Goal: Transaction & Acquisition: Purchase product/service

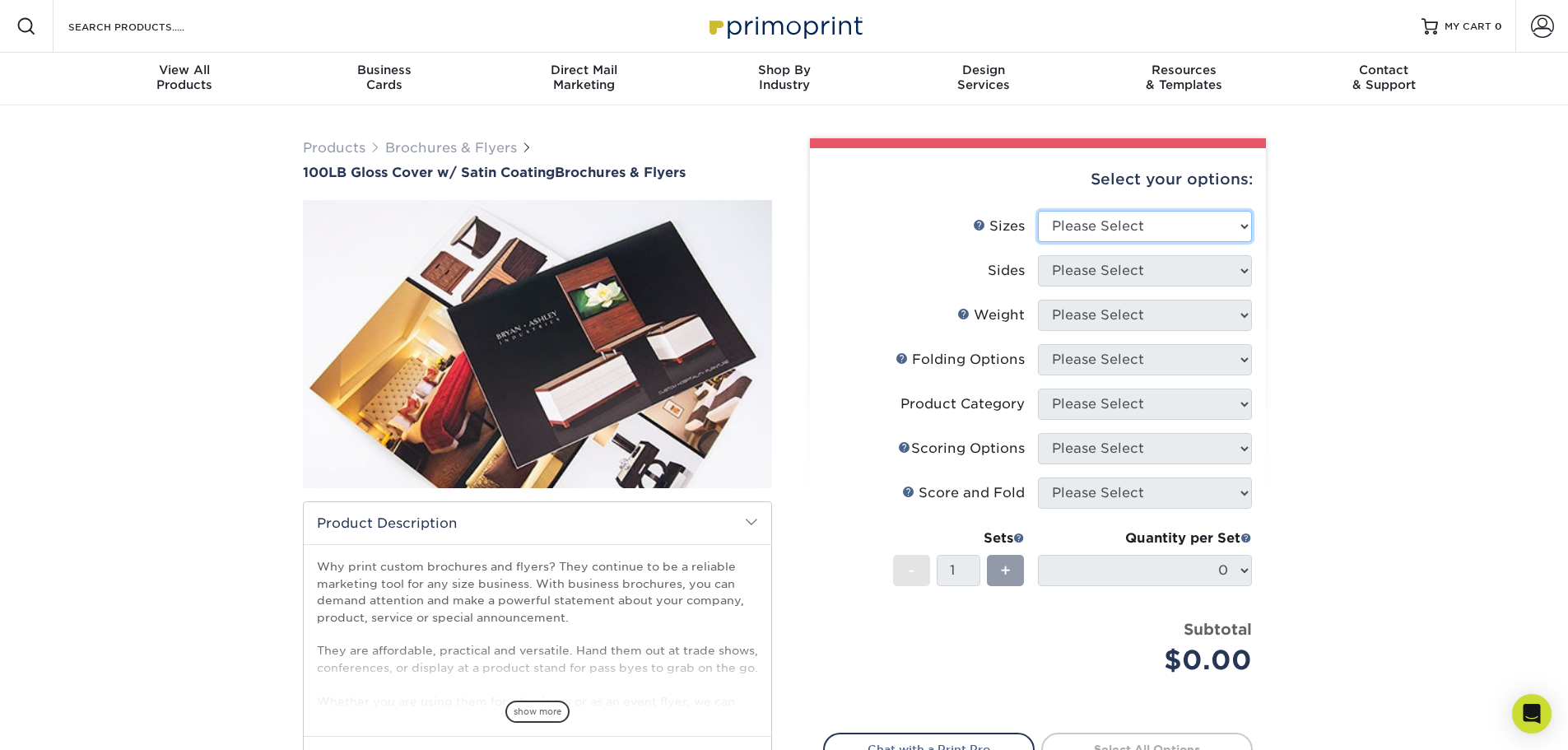
click at [1175, 225] on select "Please Select 3.67" x 8.5" 4" x 8.5" 4" x 11" 4" x 12" 4.25" x 11" 5.5" x 8.5" …" at bounding box center [1145, 227] width 214 height 32
click at [1364, 261] on div "Products Brochures & Flyers 100LB Gloss Cover w/ Satin Coating Brochures & Flye…" at bounding box center [784, 515] width 1568 height 820
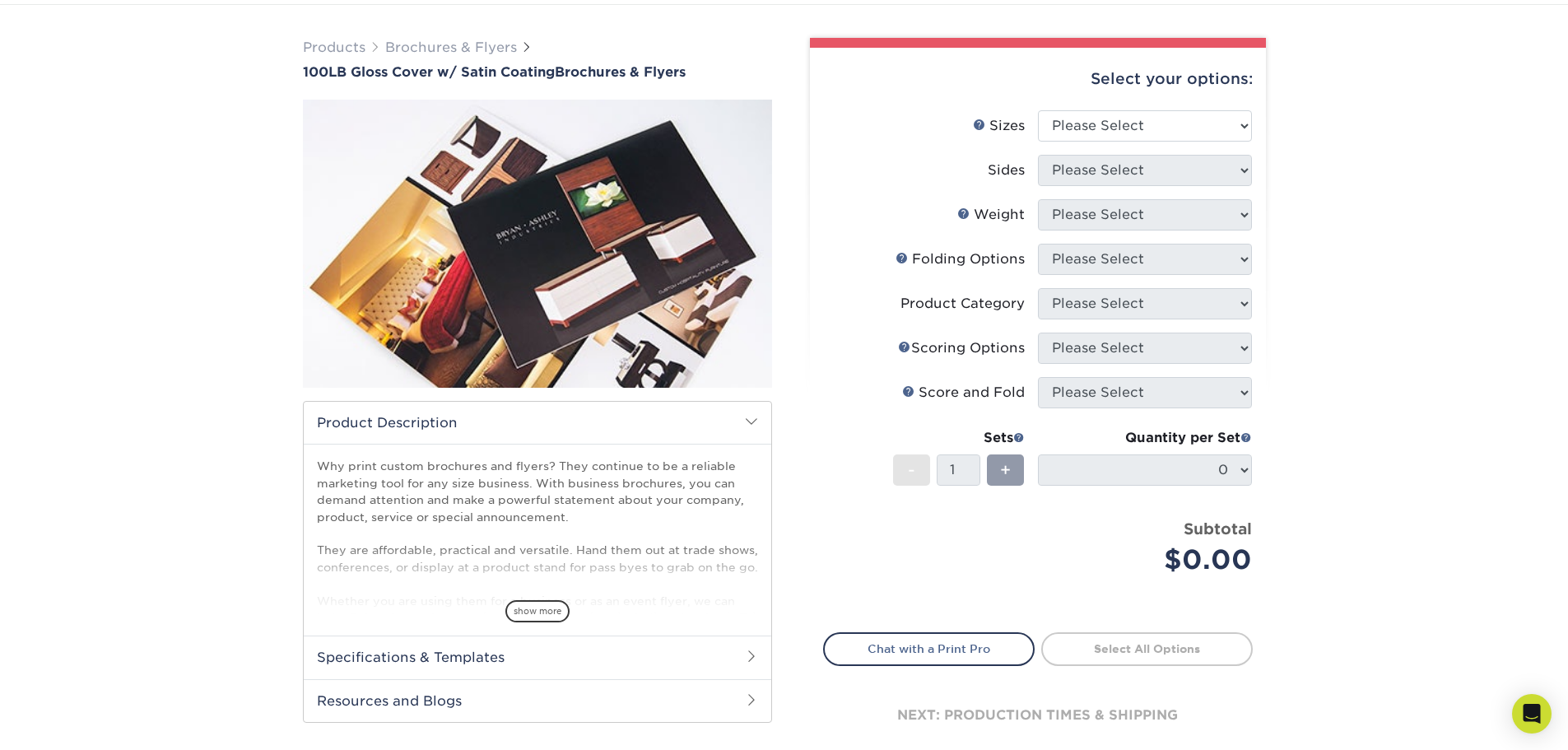
scroll to position [83, 0]
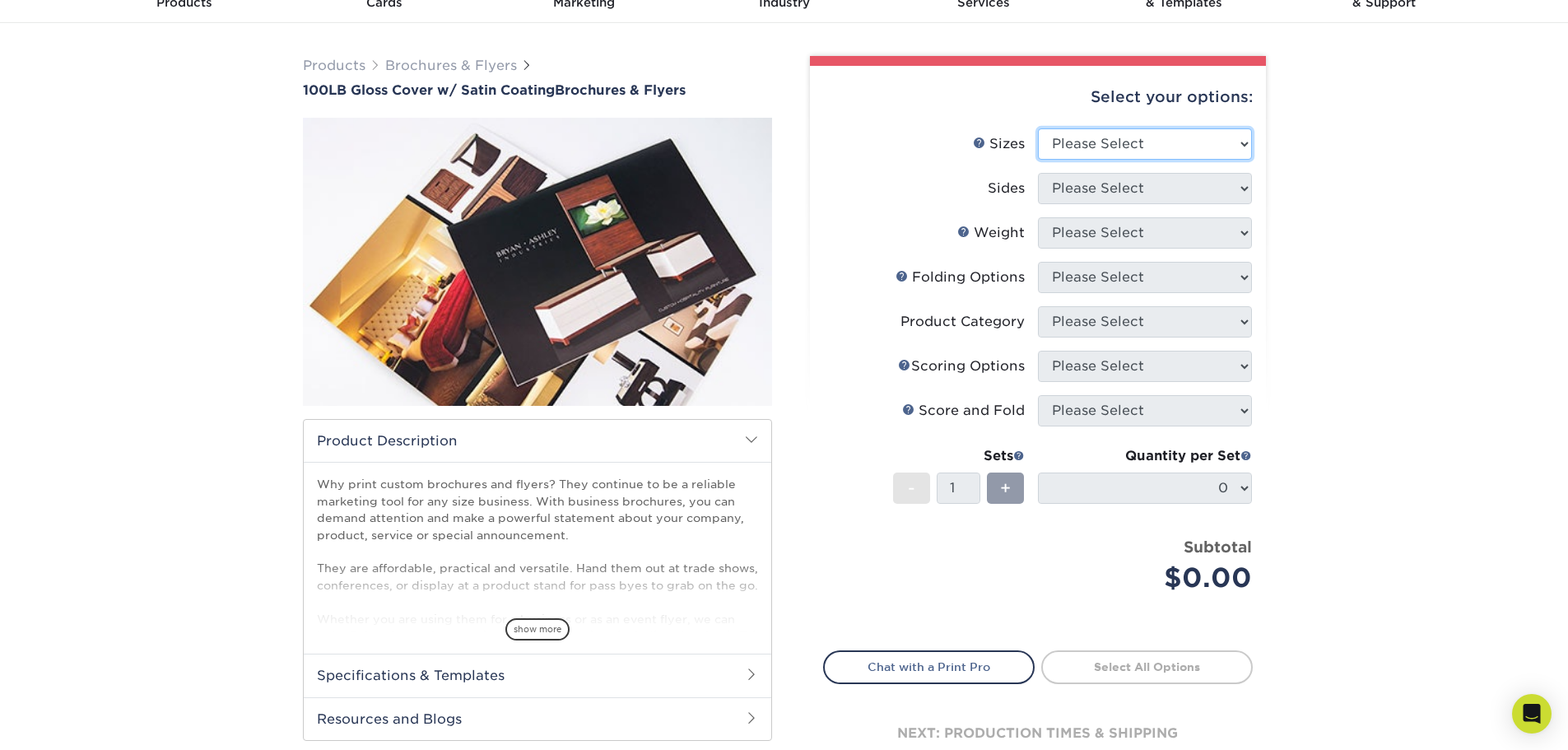
click at [1106, 140] on select "Please Select 3.67" x 8.5" 4" x 8.5" 4" x 11" 4" x 12" 4.25" x 11" 5.5" x 8.5" …" at bounding box center [1145, 144] width 214 height 32
select select "8.50x11.00"
click at [1038, 128] on select "Please Select 3.67" x 8.5" 4" x 8.5" 4" x 11" 4" x 12" 4.25" x 11" 5.5" x 8.5" …" at bounding box center [1145, 144] width 214 height 32
click at [1120, 185] on select "Please Select Print Both Sides Print Front Only" at bounding box center [1145, 189] width 214 height 32
select select "13abbda7-1d64-4f25-8bb2-c179b224825d"
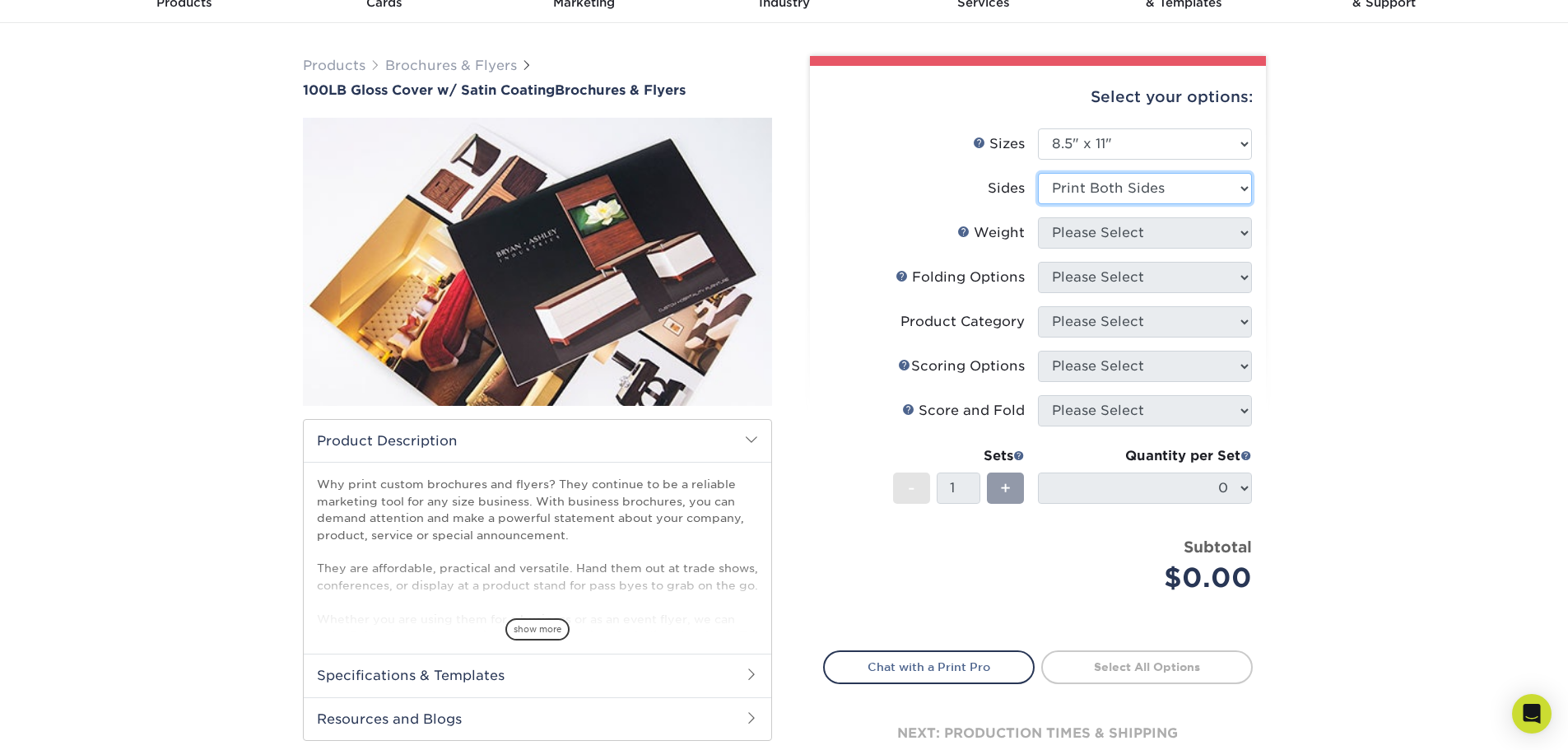
click at [1038, 173] on select "Please Select Print Both Sides Print Front Only" at bounding box center [1145, 189] width 214 height 32
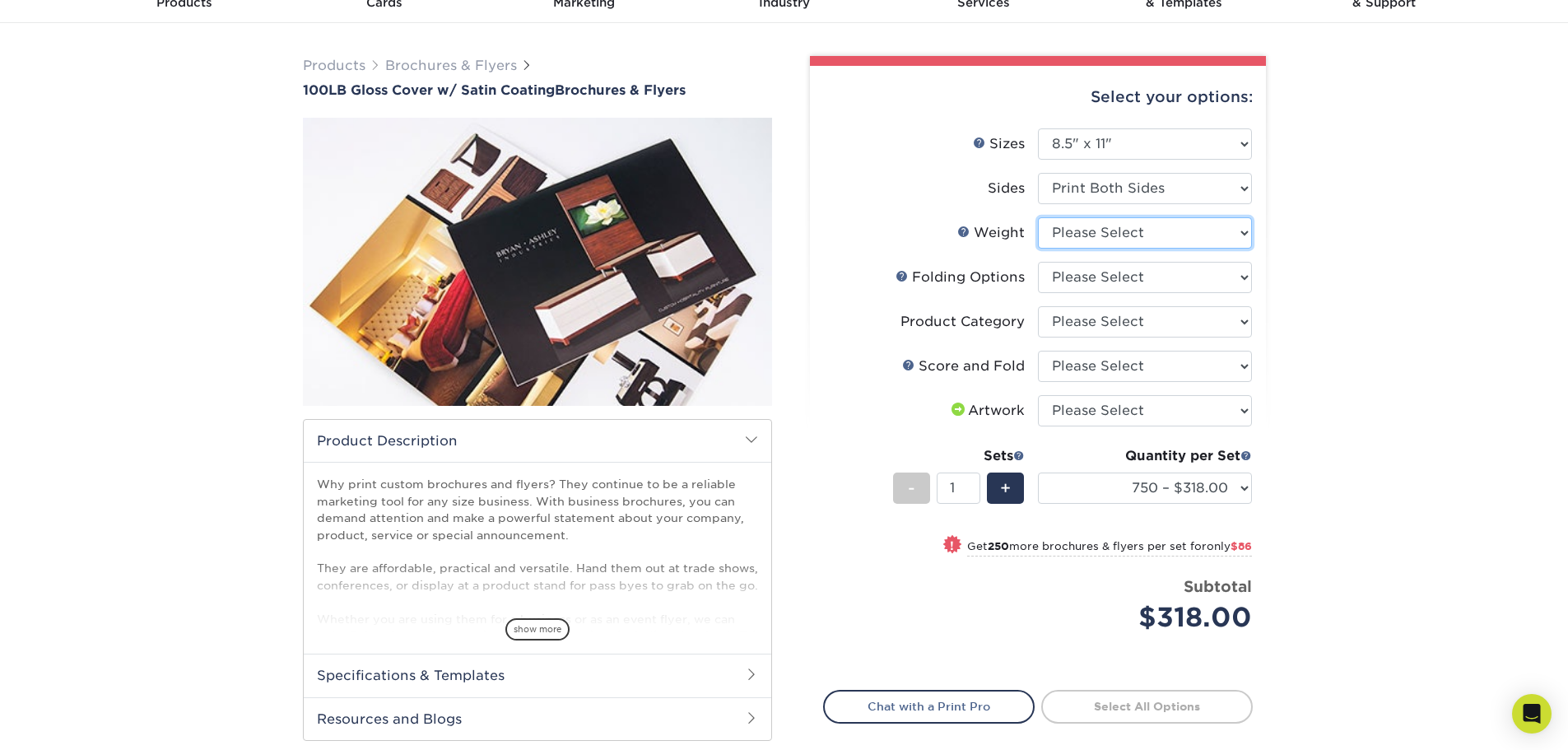
click at [1133, 234] on select "Please Select 100LB" at bounding box center [1145, 234] width 214 height 32
select select "100LB"
click at [1038, 218] on select "Please Select 100LB" at bounding box center [1145, 234] width 214 height 32
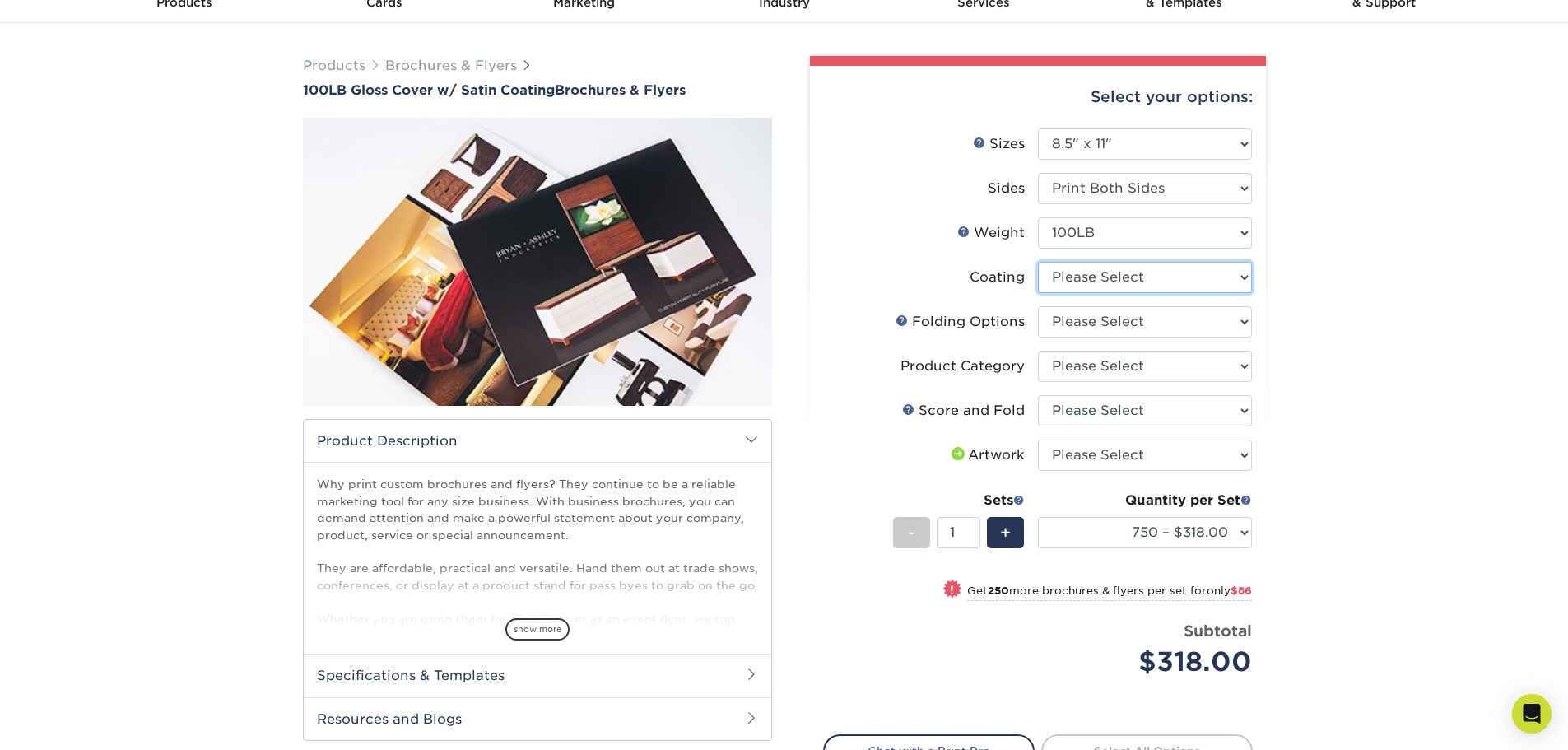
click at [1157, 275] on select at bounding box center [1145, 277] width 214 height 32
select select "1753ff32-3d28-4f95-990a-6fda0dbe3d7c"
click at [1038, 261] on select at bounding box center [1145, 277] width 214 height 32
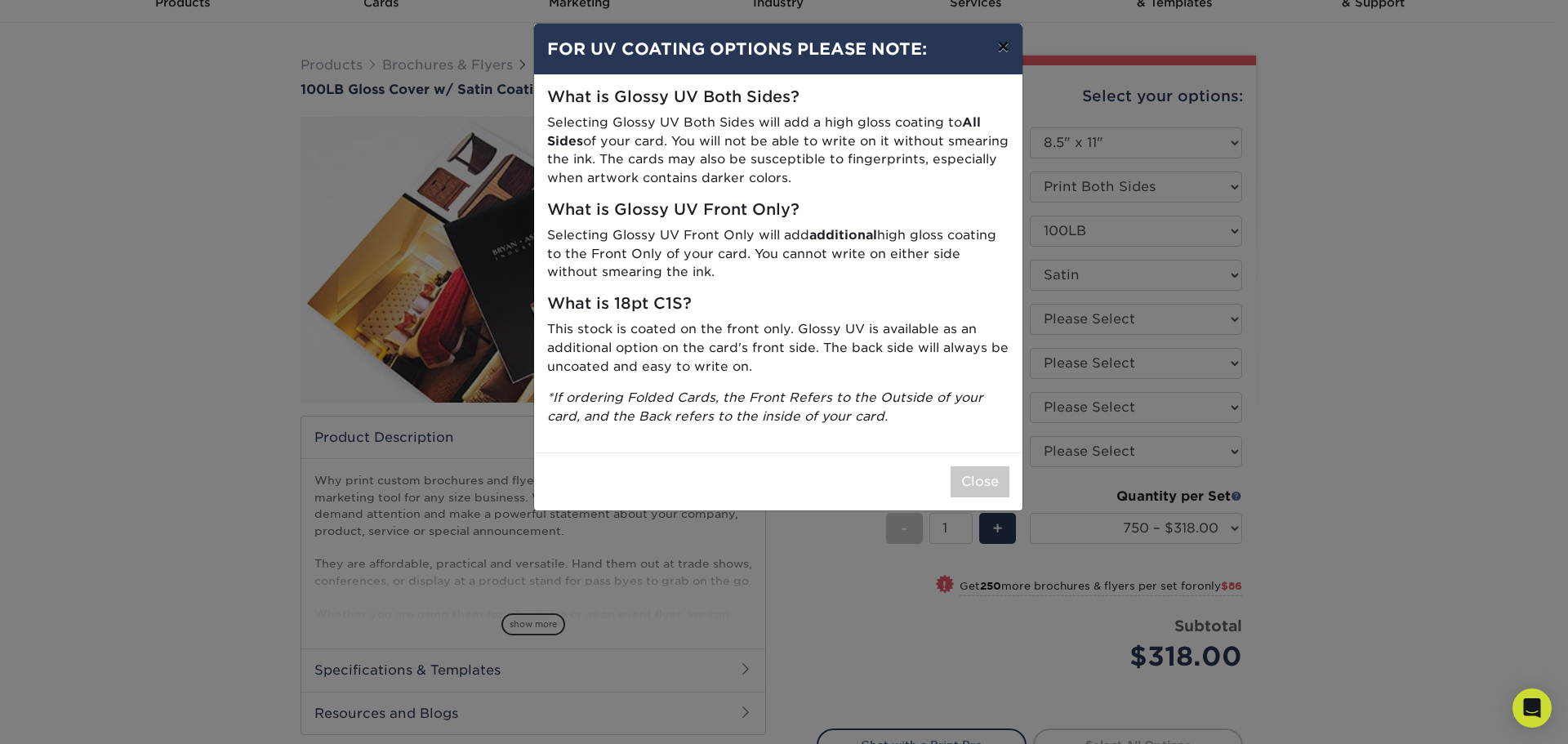
click at [1001, 51] on button "×" at bounding box center [1002, 47] width 38 height 46
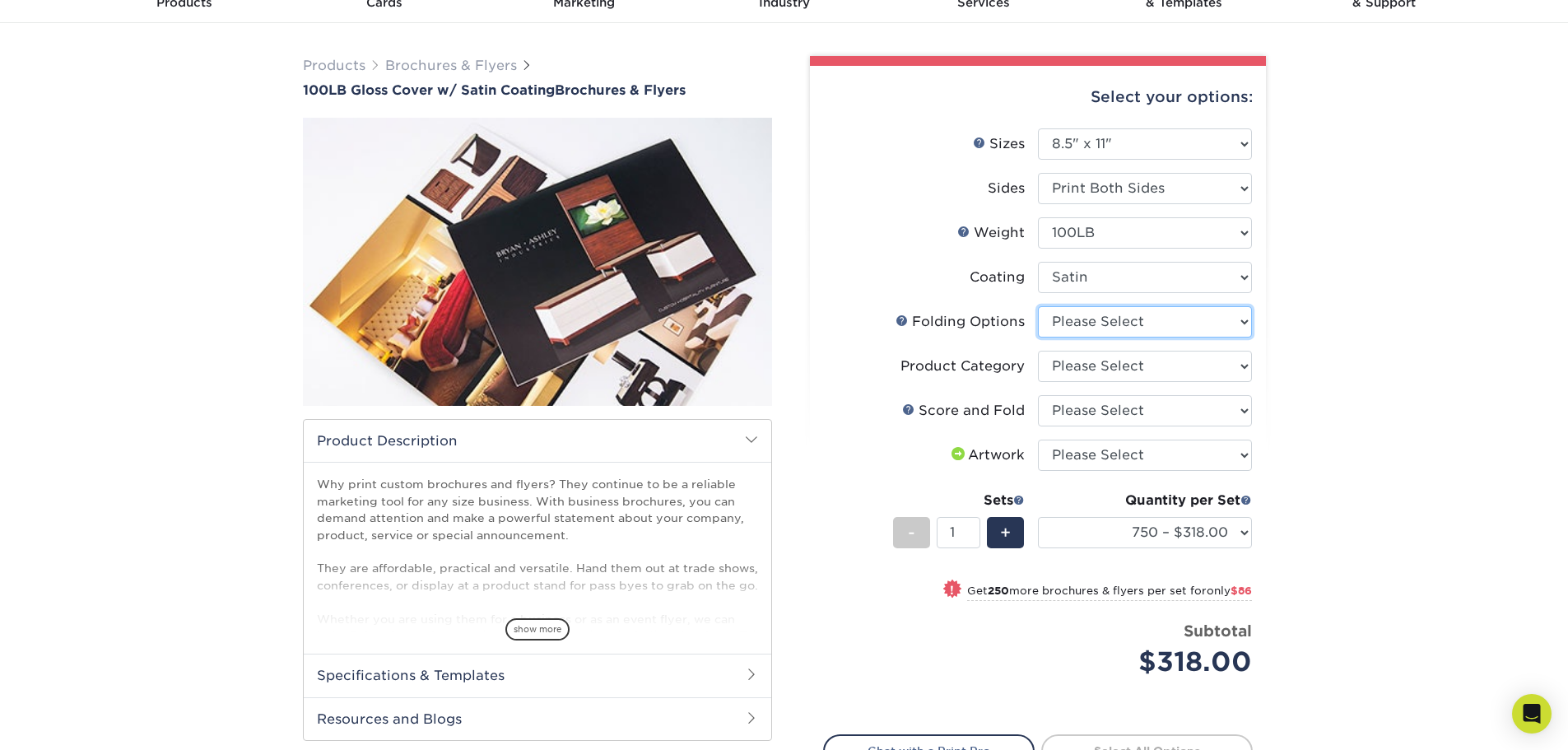
click at [1105, 322] on select "Please Select FLAT - No Folding" at bounding box center [1145, 322] width 214 height 32
click at [1038, 306] on select "Please Select FLAT - No Folding" at bounding box center [1145, 322] width 214 height 32
click at [1124, 364] on select "Please Select Flyers and Brochures" at bounding box center [1145, 367] width 214 height 32
select select "1a668080-6b7c-4174-b399-2c3833b27ef4"
click at [1038, 351] on select "Please Select Flyers and Brochures" at bounding box center [1145, 367] width 214 height 32
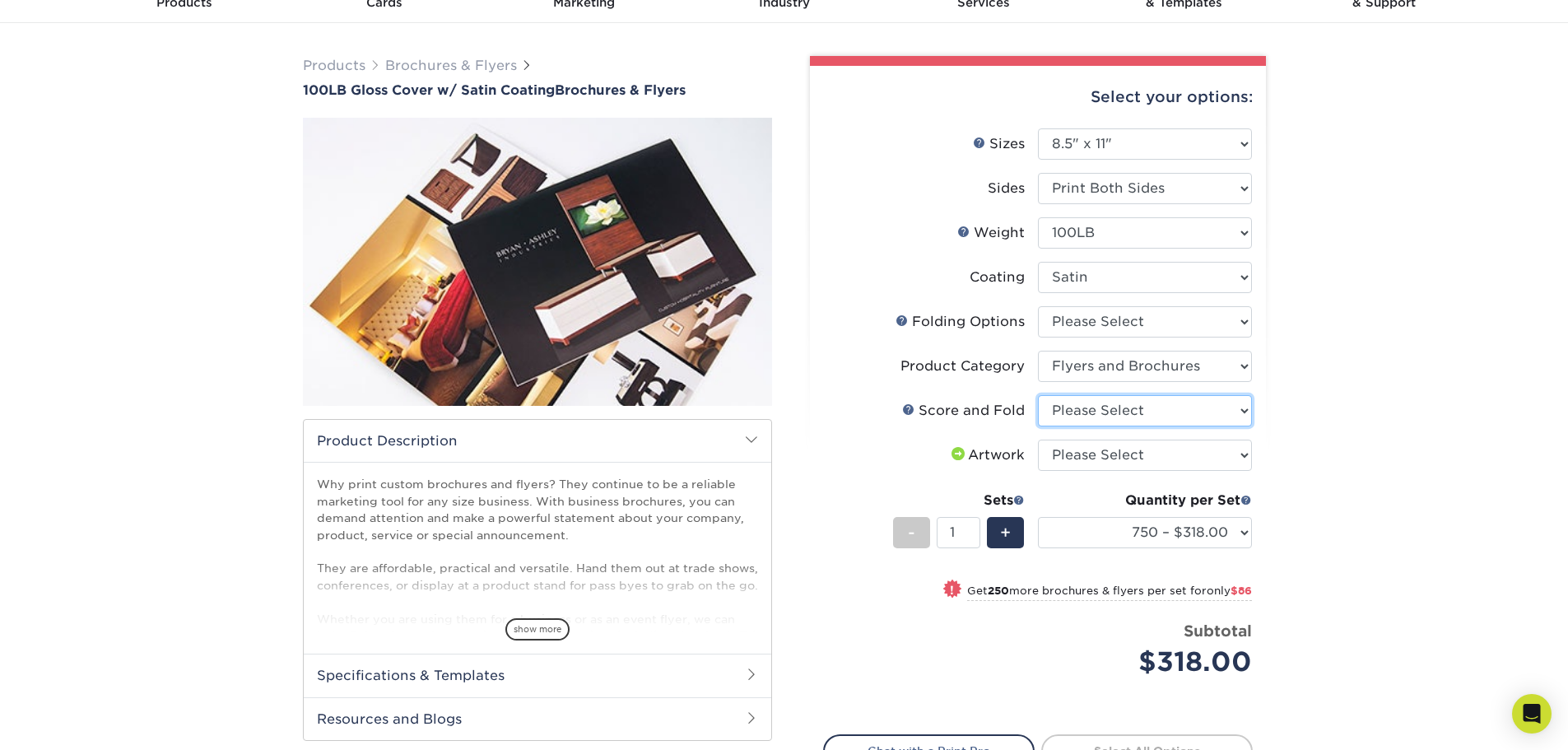
click at [1134, 408] on select "Please Select No Scoring and Folding Score & fold in half Score and 1/2 Fold on…" at bounding box center [1145, 411] width 214 height 32
select select "693e0d4e-af90-4796-9ba3-e200b26a5d59"
click at [1038, 395] on select "Please Select No Scoring and Folding Score & fold in half Score and 1/2 Fold on…" at bounding box center [1145, 411] width 214 height 32
click at [1121, 448] on select "Please Select I will upload files I need a design - $175" at bounding box center [1145, 456] width 214 height 32
click at [1038, 440] on select "Please Select I will upload files I need a design - $175" at bounding box center [1145, 456] width 214 height 32
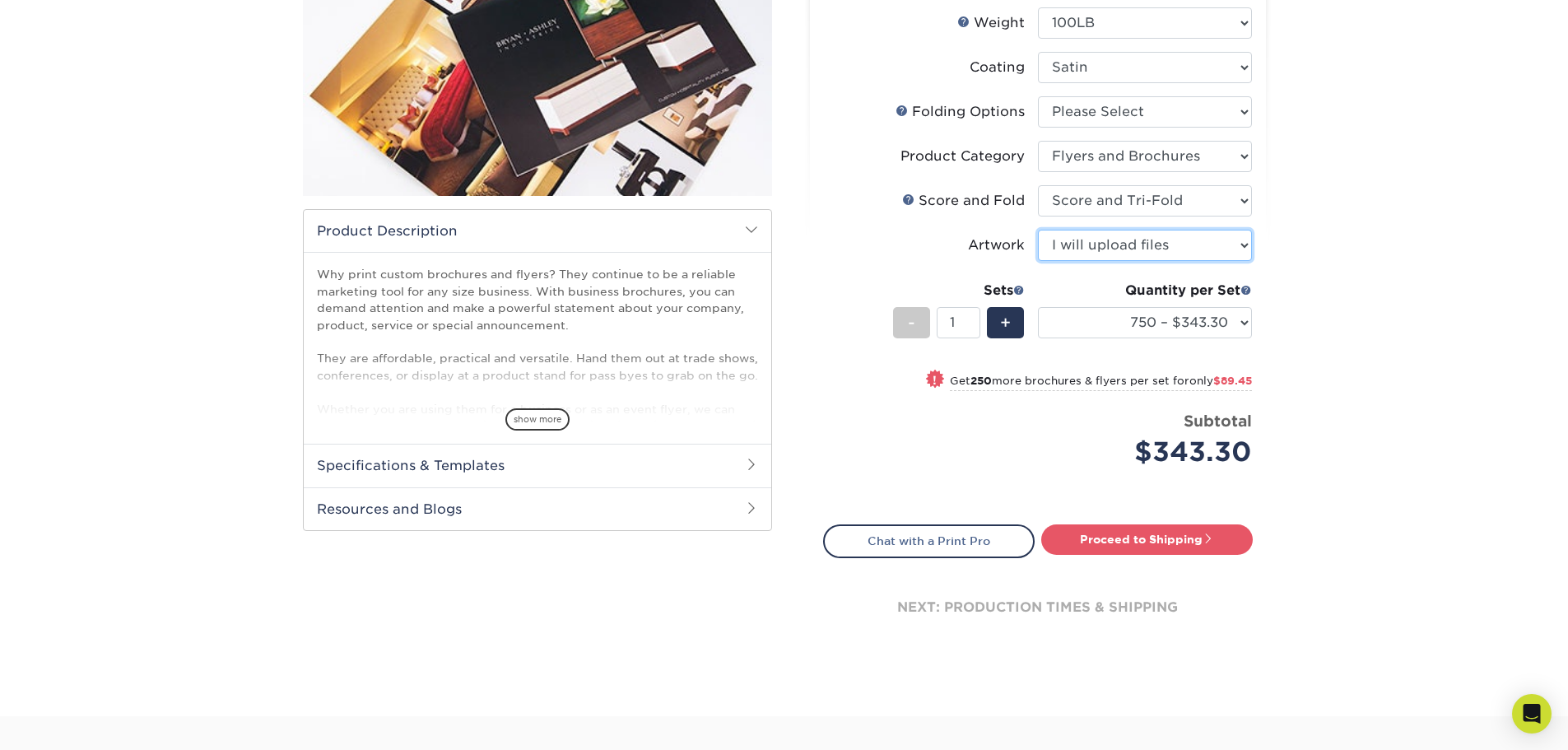
scroll to position [329, 0]
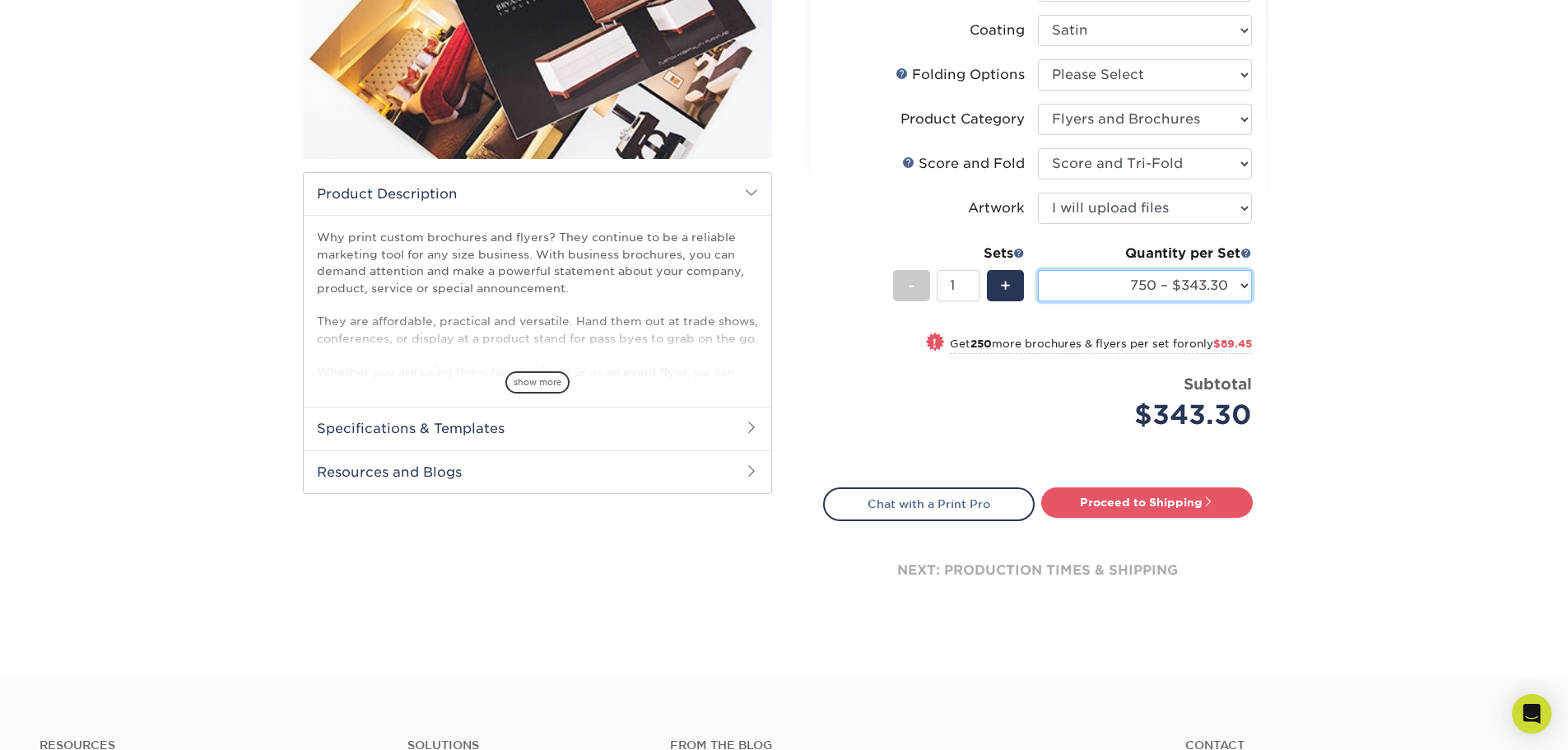
click at [1241, 288] on select "750 – $343.30 1000 – $432.75 1500 – $477.50 2000 – $523.25 2500 – $650.00 3000 …" at bounding box center [1145, 286] width 214 height 32
click at [1213, 295] on select "750 – $343.30 1000 – $432.75 1500 – $477.50 2000 – $523.25 2500 – $650.00 3000 …" at bounding box center [1145, 286] width 214 height 32
click at [1038, 270] on select "750 – $343.30 1000 – $432.75 1500 – $477.50 2000 – $523.25 2500 – $650.00 3000 …" at bounding box center [1145, 286] width 214 height 32
click at [1168, 211] on select "Please Select I will upload files I need a design - $175" at bounding box center [1145, 208] width 214 height 32
click at [1038, 193] on select "Please Select I will upload files I need a design - $175" at bounding box center [1145, 208] width 214 height 32
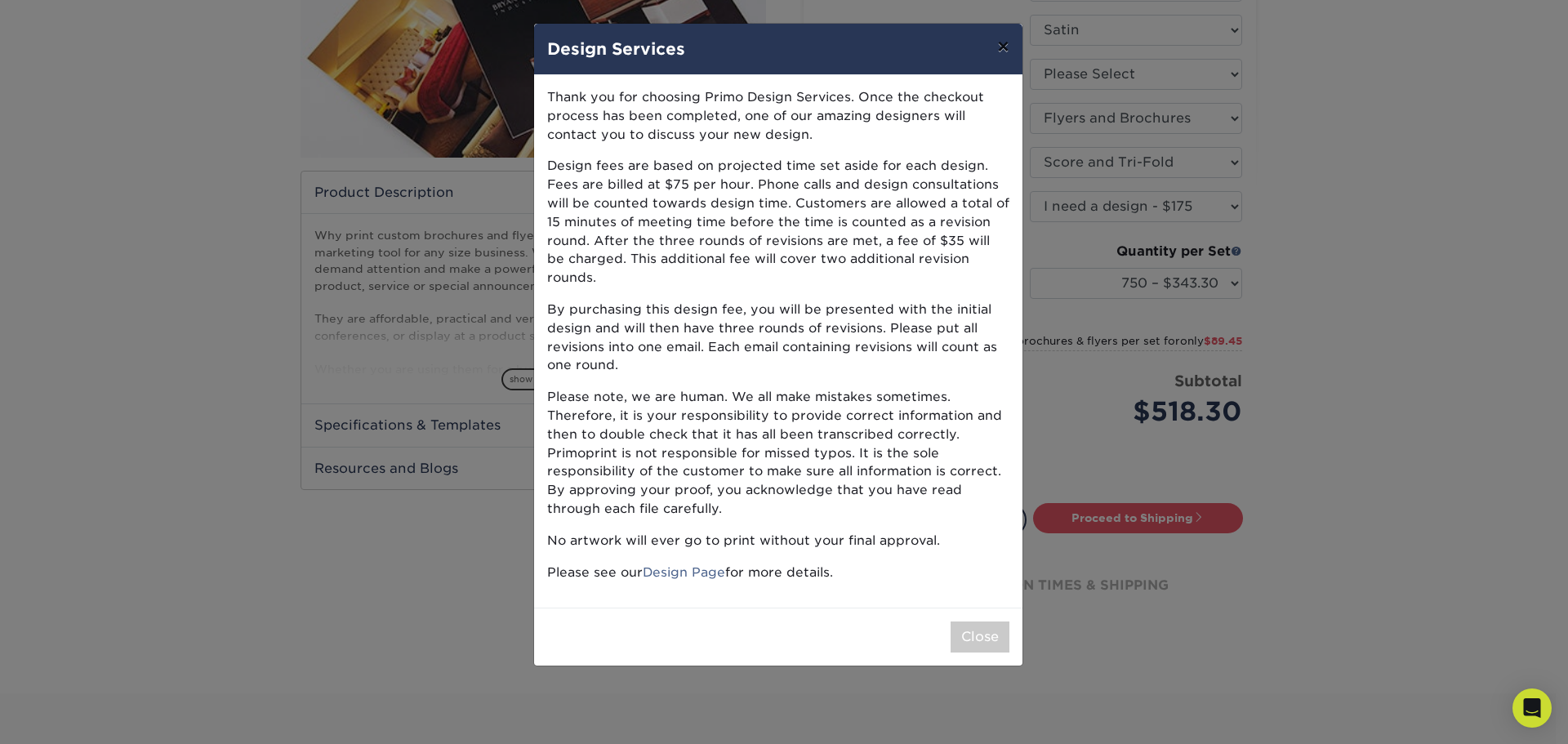
click at [994, 44] on button "×" at bounding box center [1002, 47] width 38 height 46
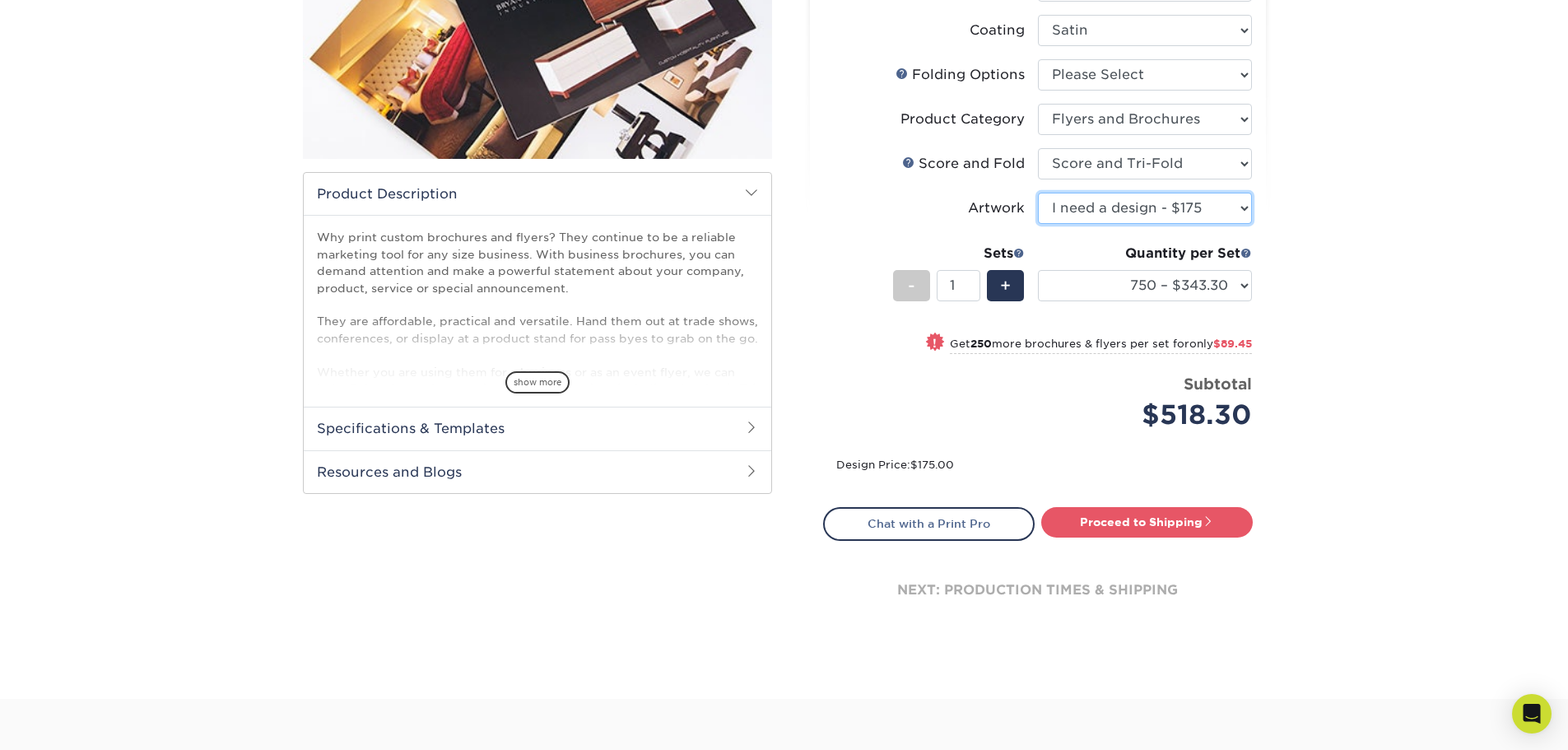
click at [1187, 207] on select "Please Select I will upload files I need a design - $175" at bounding box center [1145, 208] width 214 height 32
select select "upload"
click at [1038, 193] on select "Please Select I will upload files I need a design - $175" at bounding box center [1145, 208] width 214 height 32
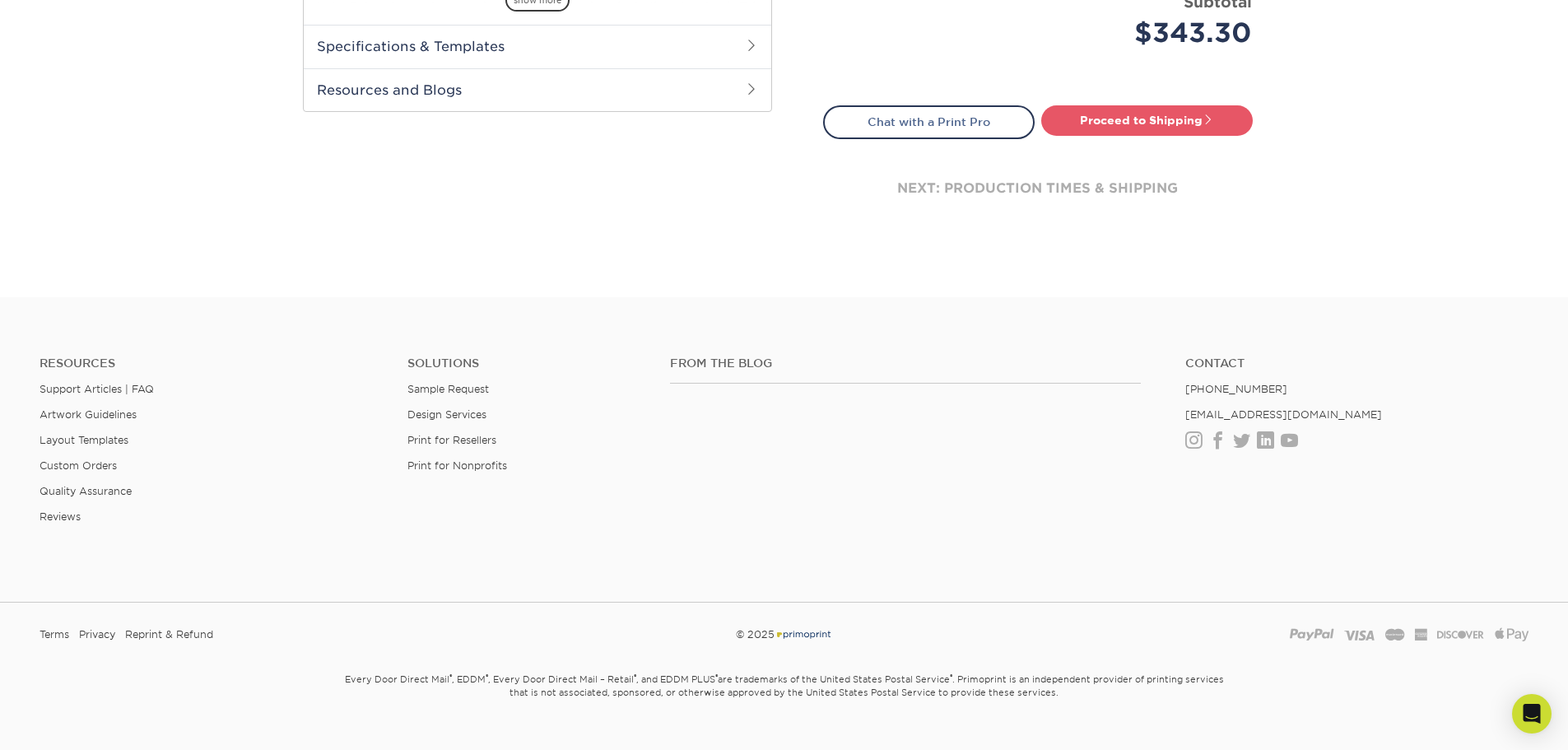
scroll to position [741, 0]
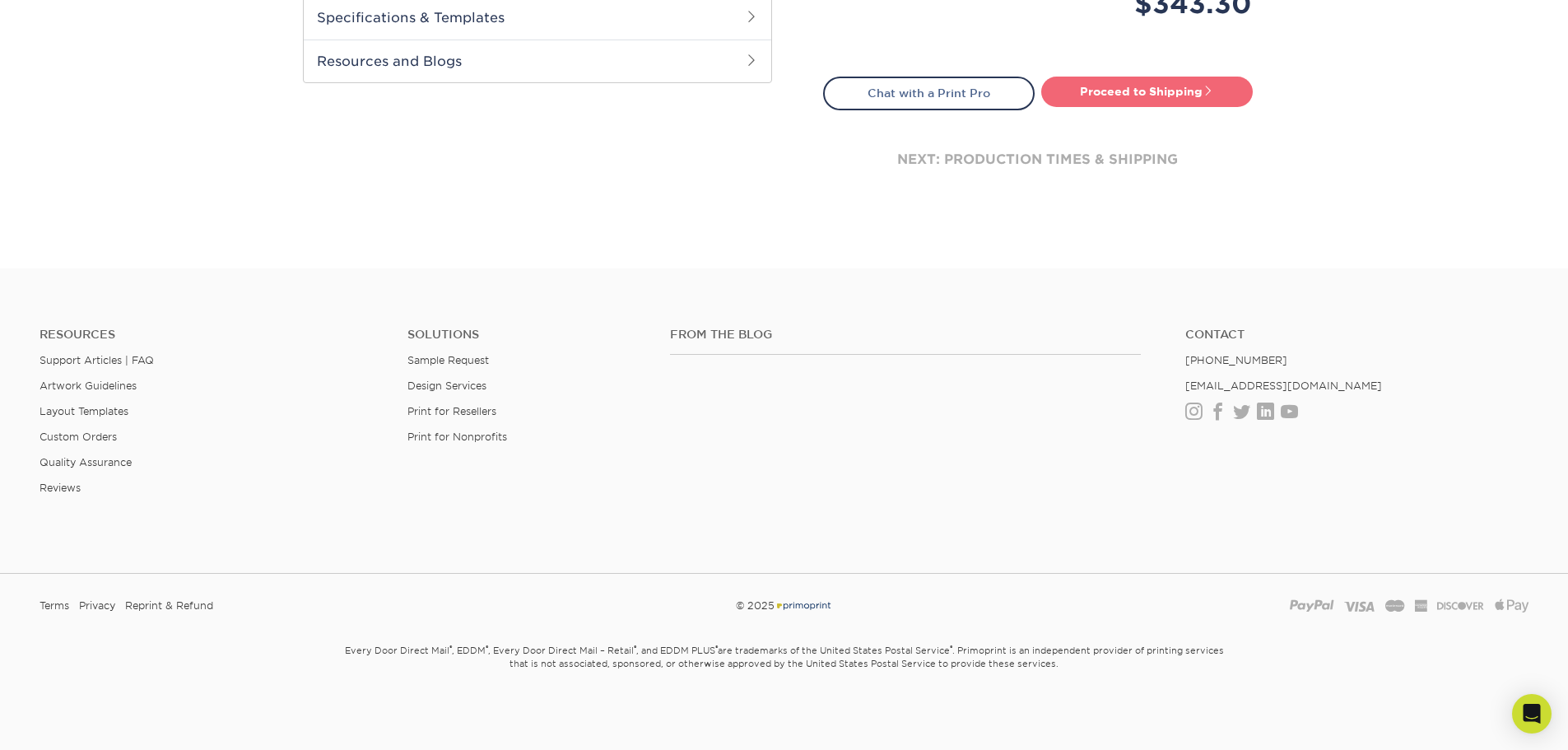
click at [1154, 89] on link "Proceed to Shipping" at bounding box center [1147, 91] width 211 height 30
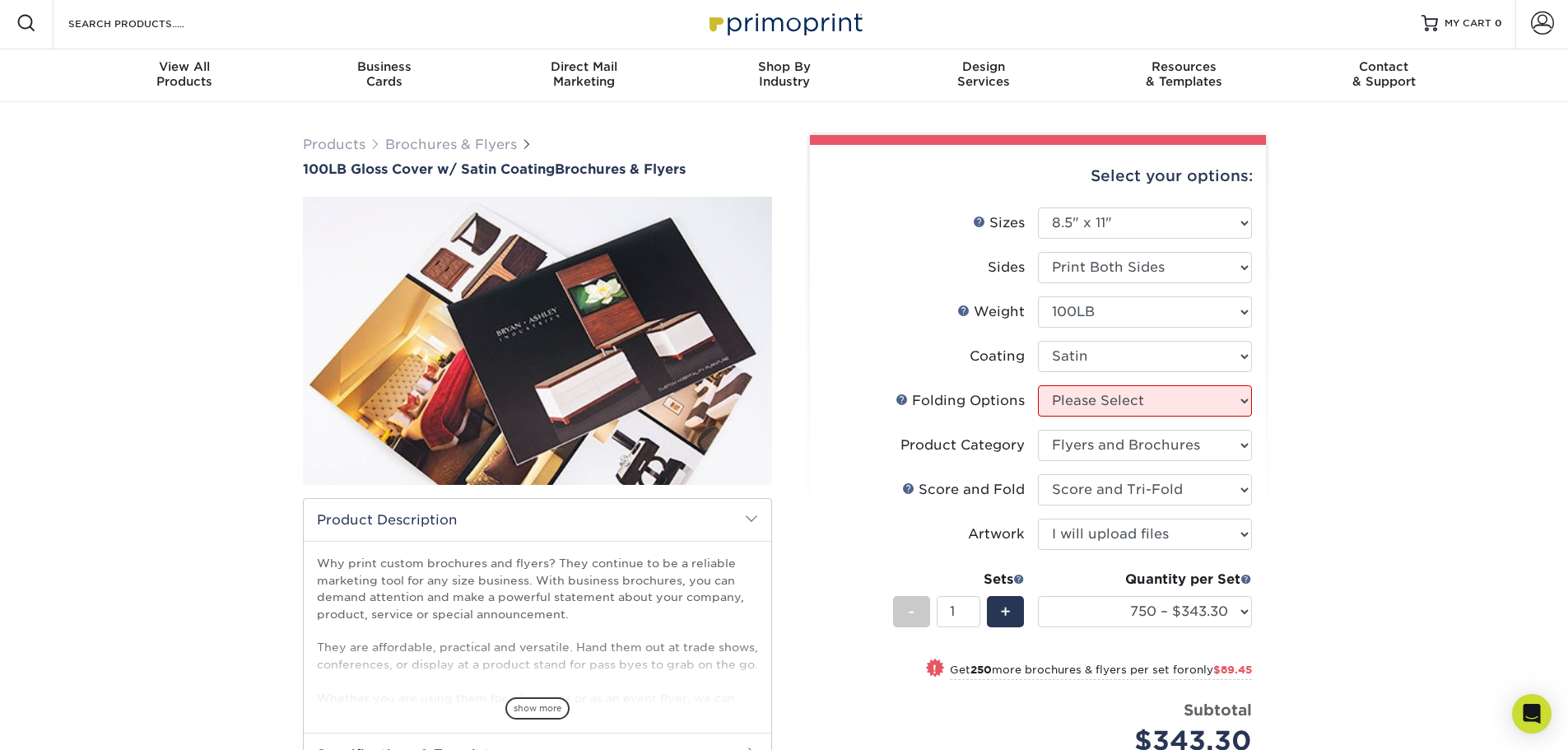
scroll to position [0, 0]
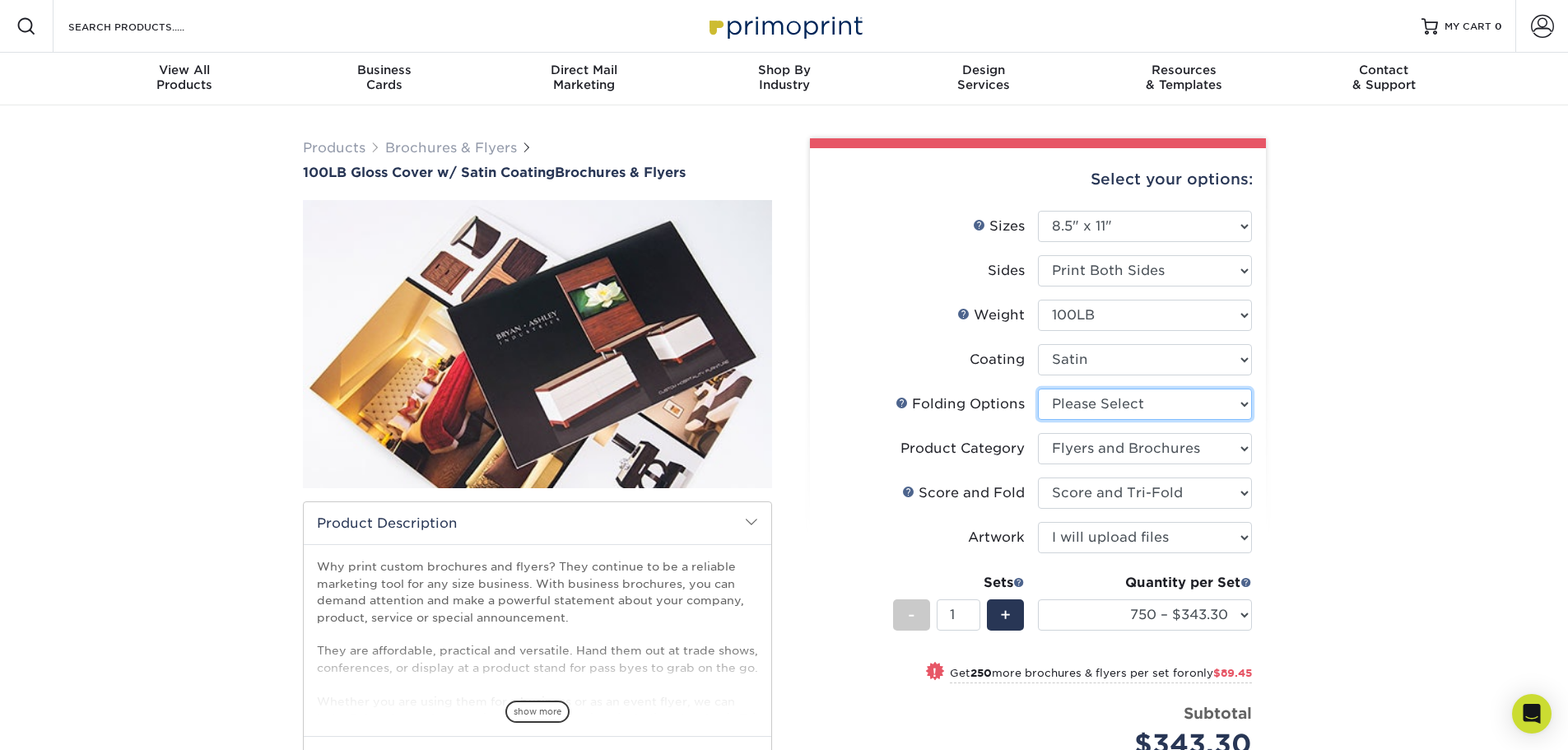
click at [1139, 395] on select "Please Select FLAT - No Folding" at bounding box center [1145, 405] width 214 height 32
click at [1125, 397] on select "Please Select FLAT - No Folding" at bounding box center [1145, 405] width 214 height 32
click at [1098, 405] on select "Please Select FLAT - No Folding" at bounding box center [1145, 405] width 214 height 32
click at [1038, 389] on select "Please Select FLAT - No Folding" at bounding box center [1145, 405] width 214 height 32
click at [1110, 406] on select "Please Select FLAT - No Folding" at bounding box center [1145, 405] width 214 height 32
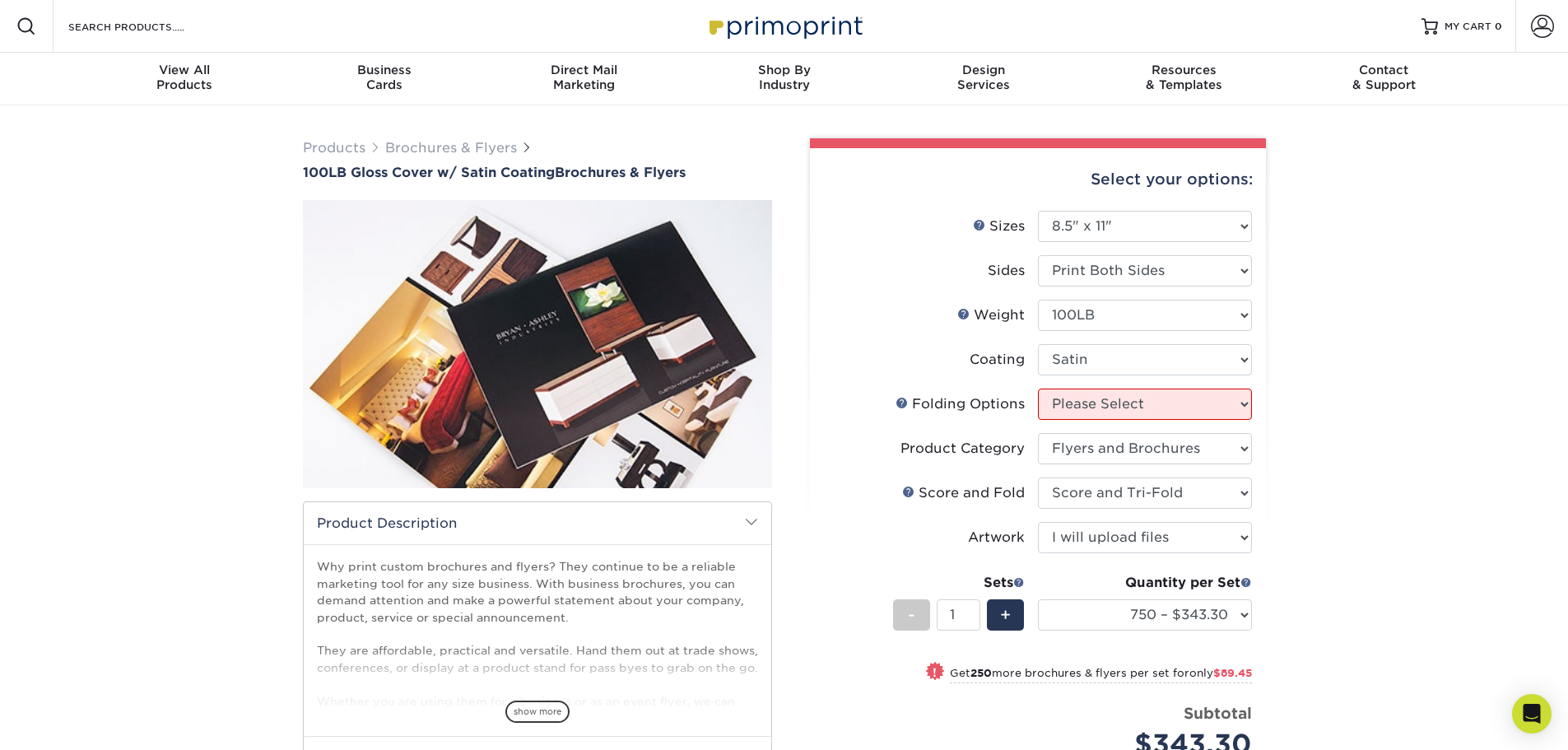
click at [1360, 409] on div "Products Brochures & Flyers 100LB Gloss Cover w/ Satin Coating Brochures & Flye…" at bounding box center [784, 556] width 1568 height 904
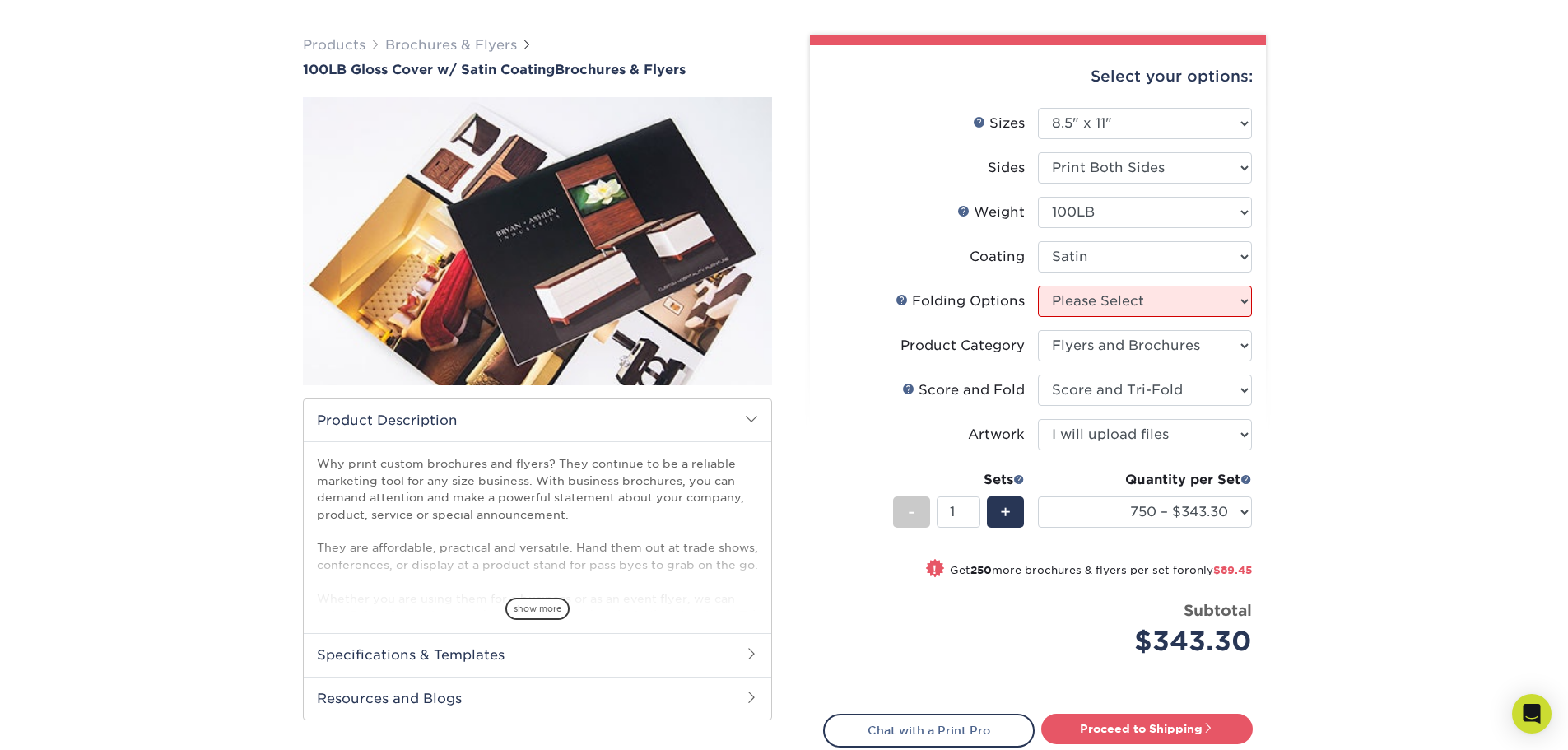
scroll to position [329, 0]
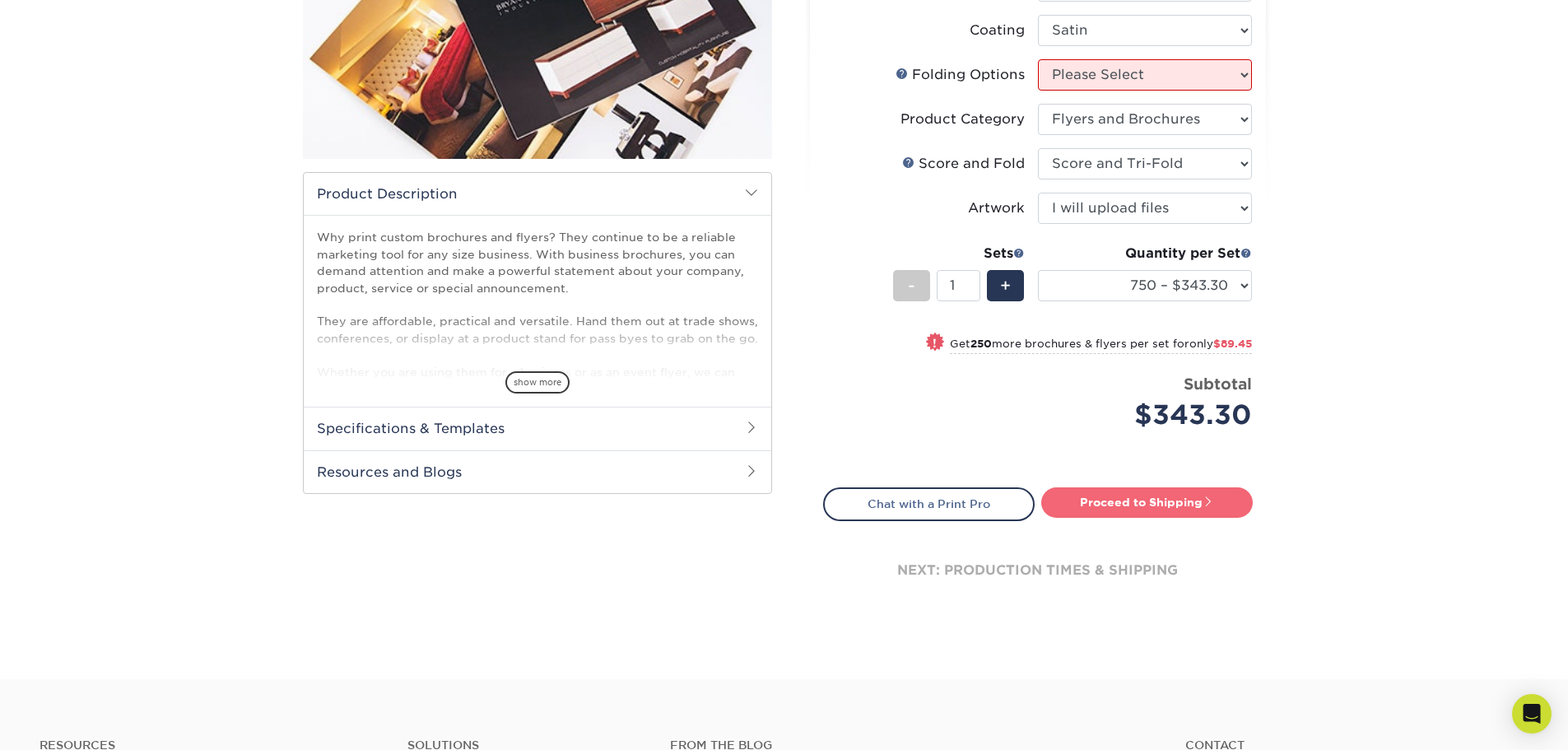
click at [1120, 492] on link "Proceed to Shipping" at bounding box center [1147, 502] width 211 height 30
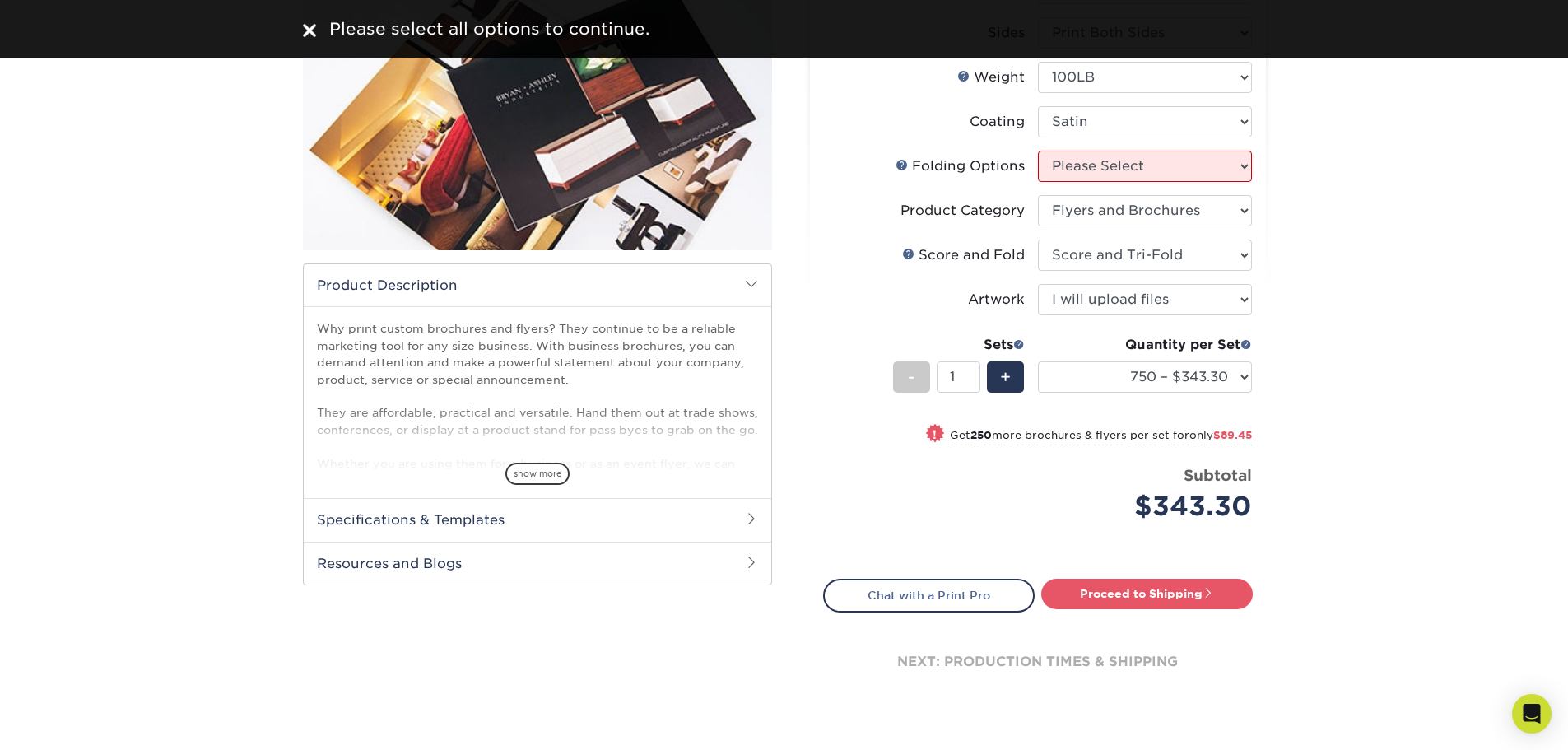
scroll to position [0, 0]
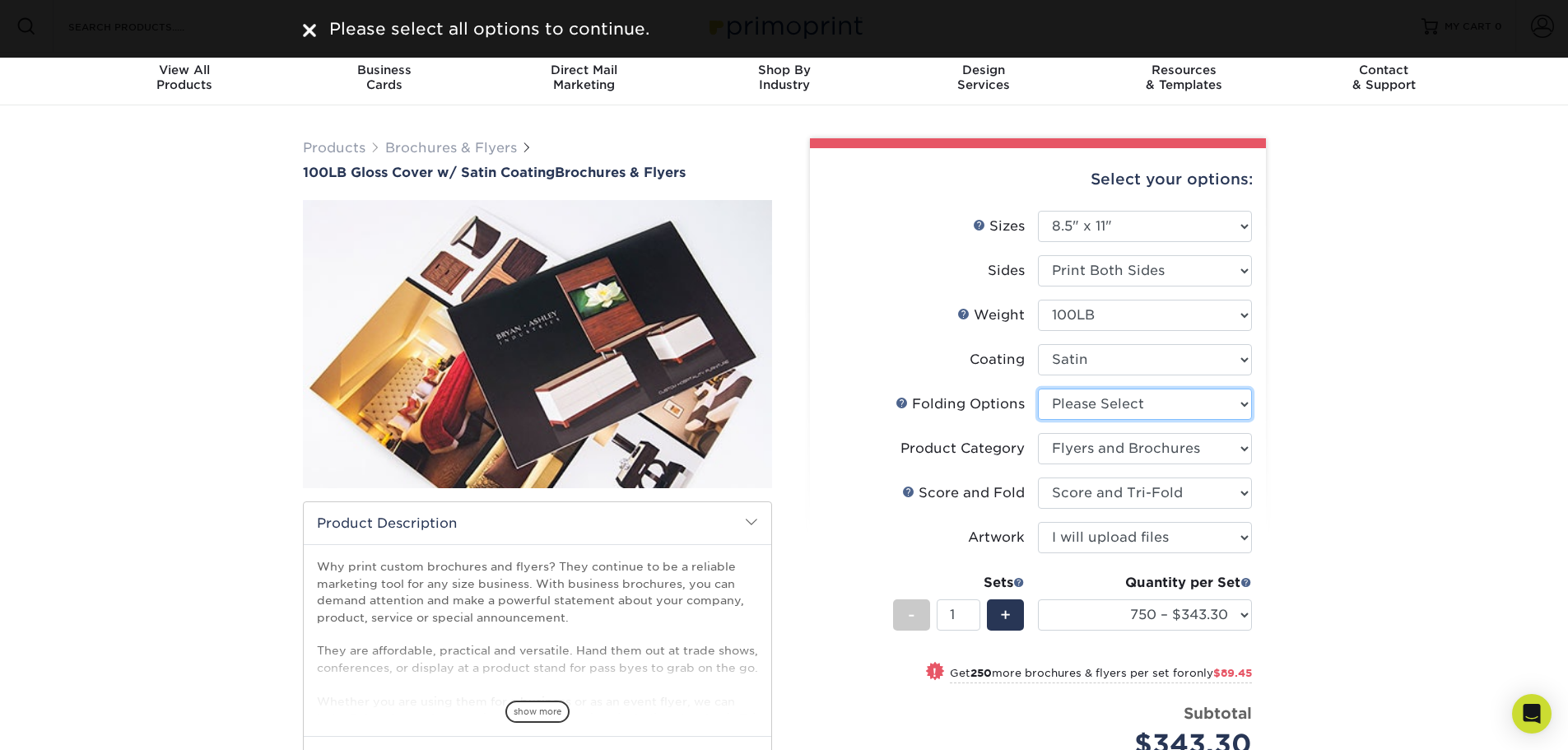
click at [1202, 399] on select "Please Select FLAT - No Folding" at bounding box center [1145, 405] width 214 height 32
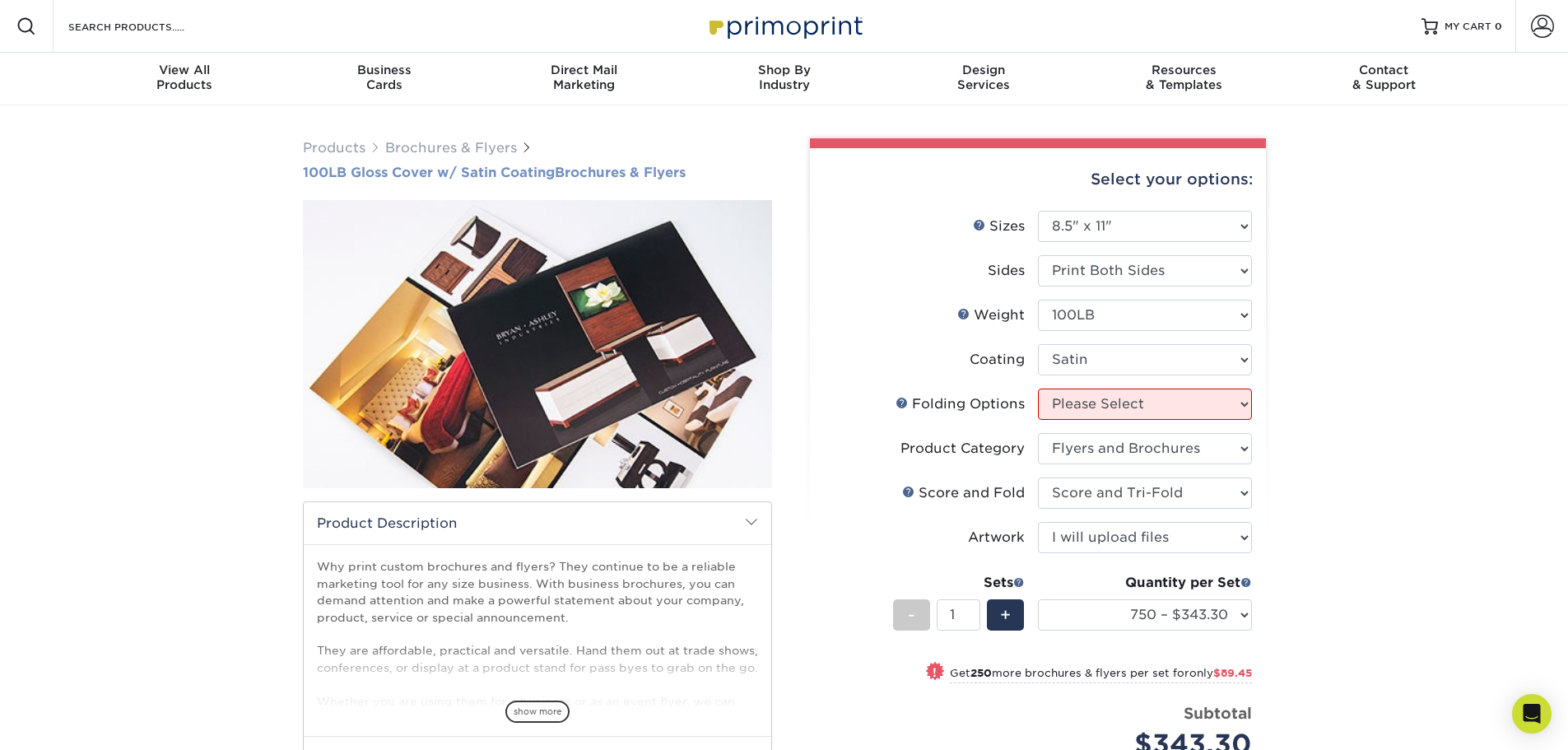
click at [620, 174] on h1 "100LB Gloss Cover w/ Satin Coating Brochures & Flyers" at bounding box center [538, 172] width 469 height 16
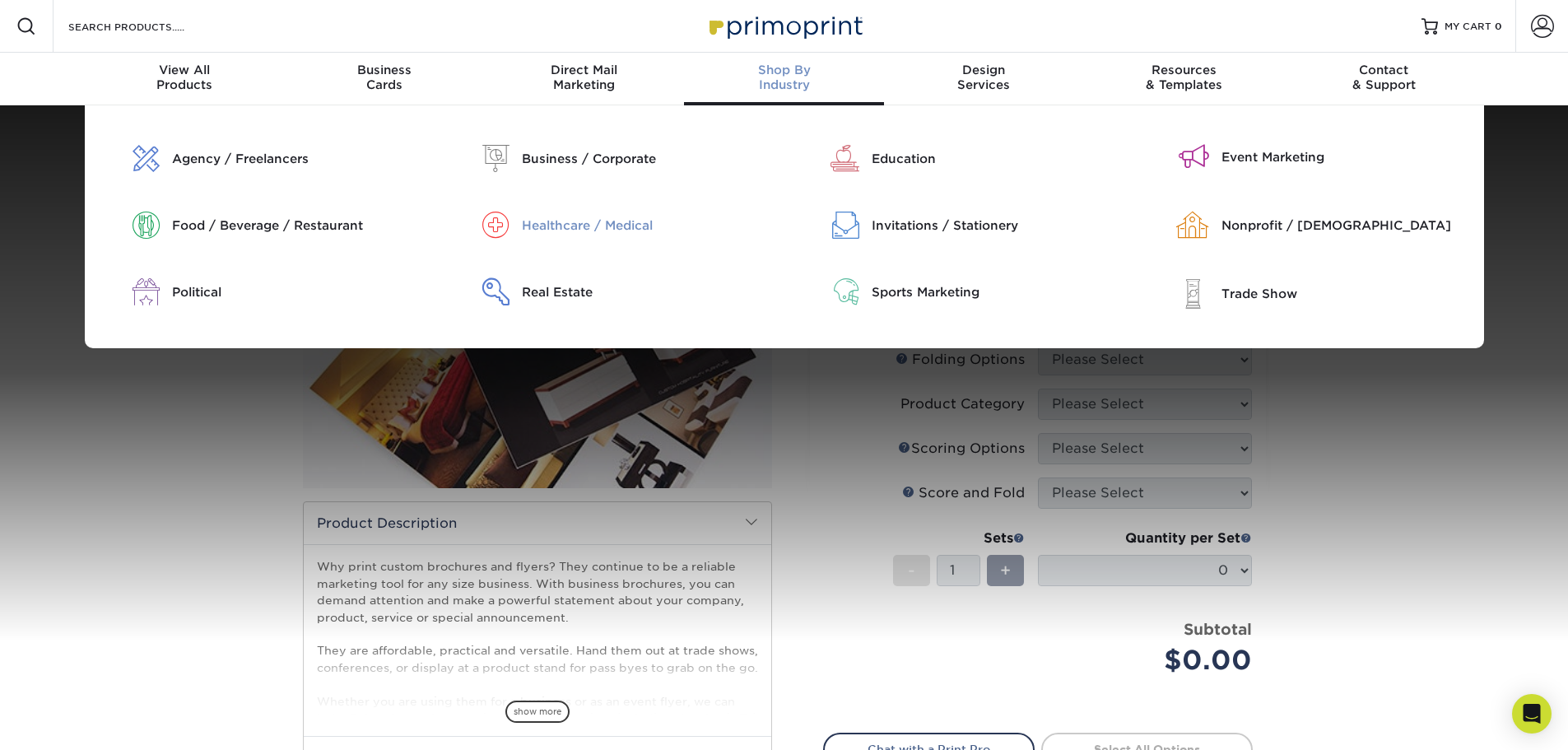
click at [652, 226] on div "Healthcare / Medical" at bounding box center [646, 225] width 250 height 18
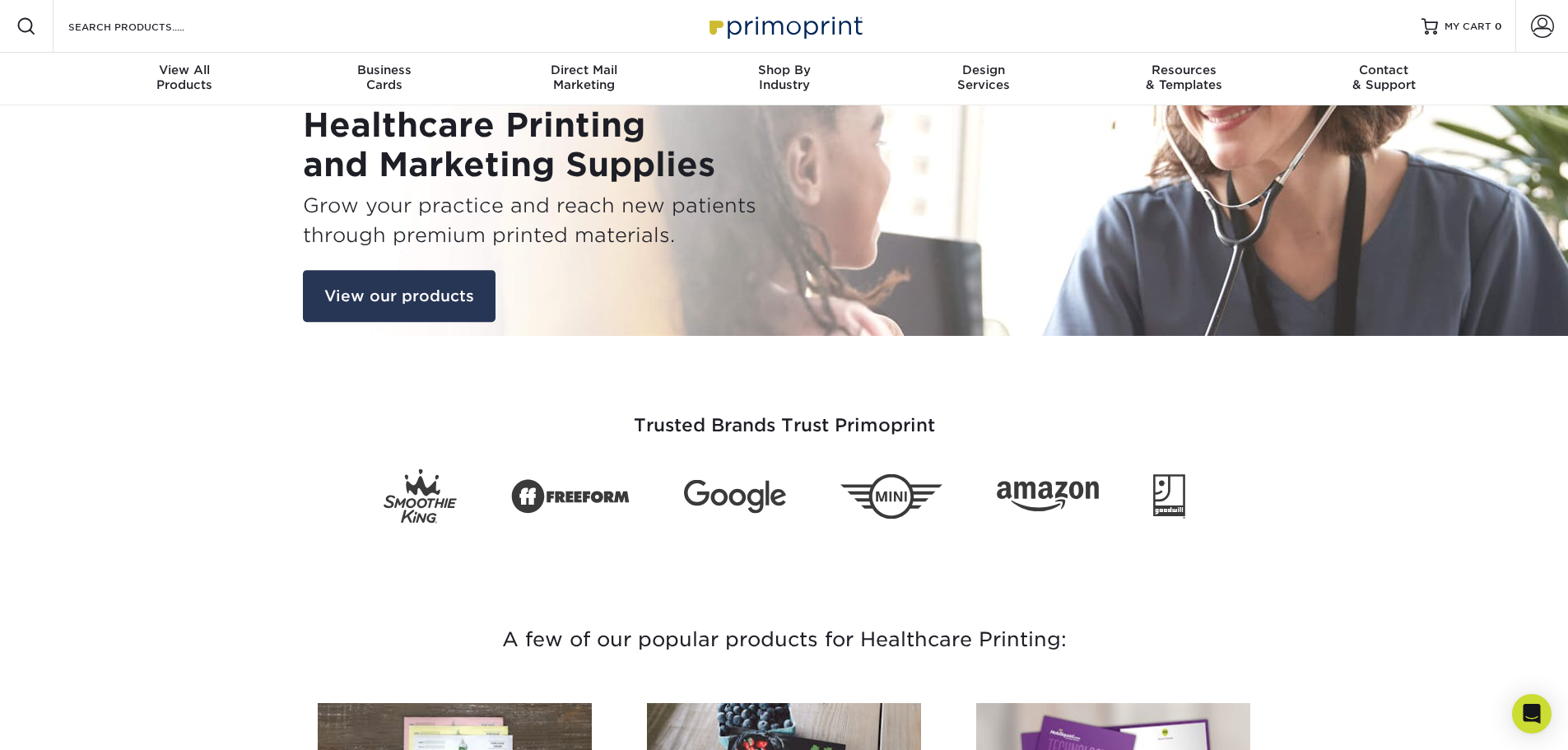
click at [452, 310] on link "View our products" at bounding box center [399, 296] width 193 height 53
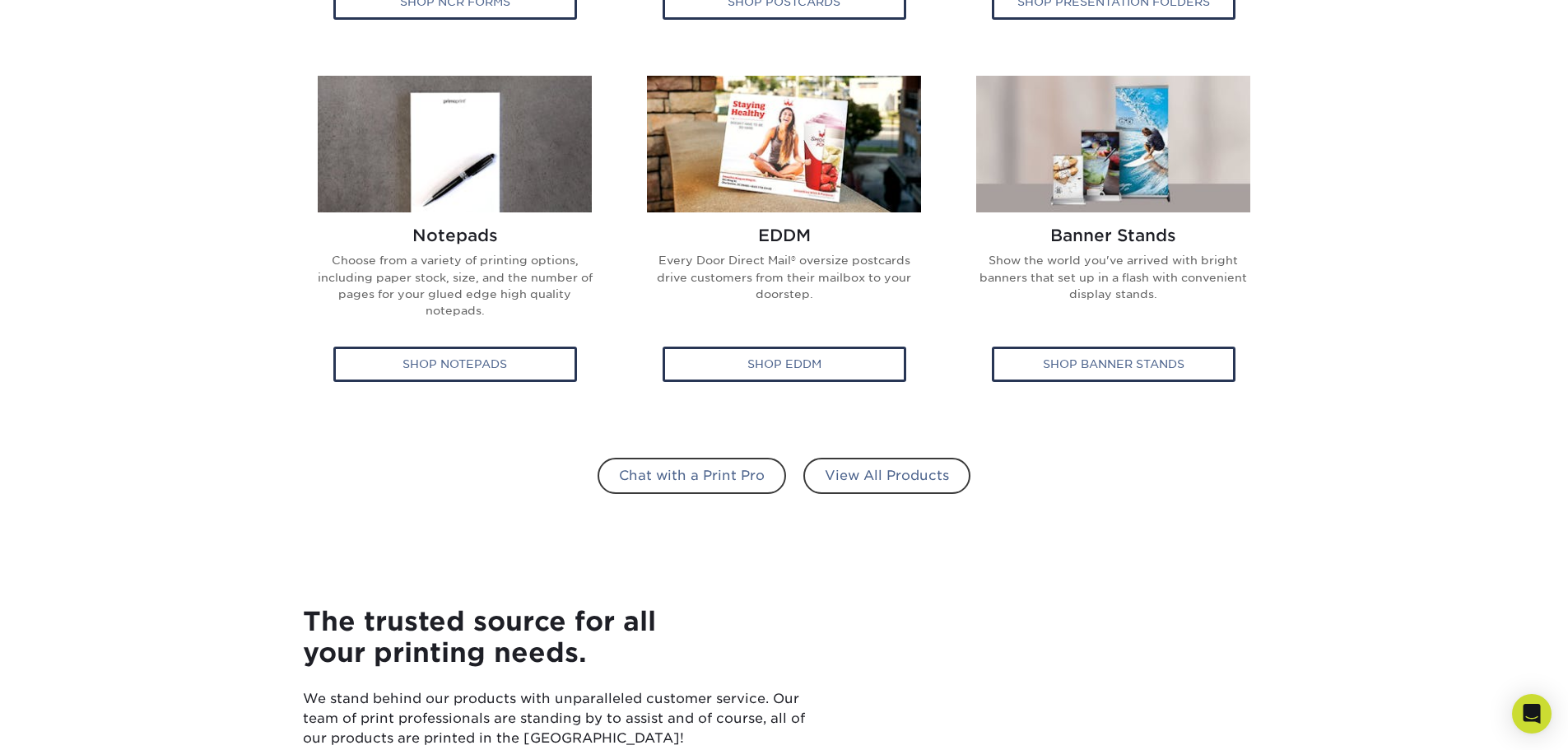
scroll to position [1038, 0]
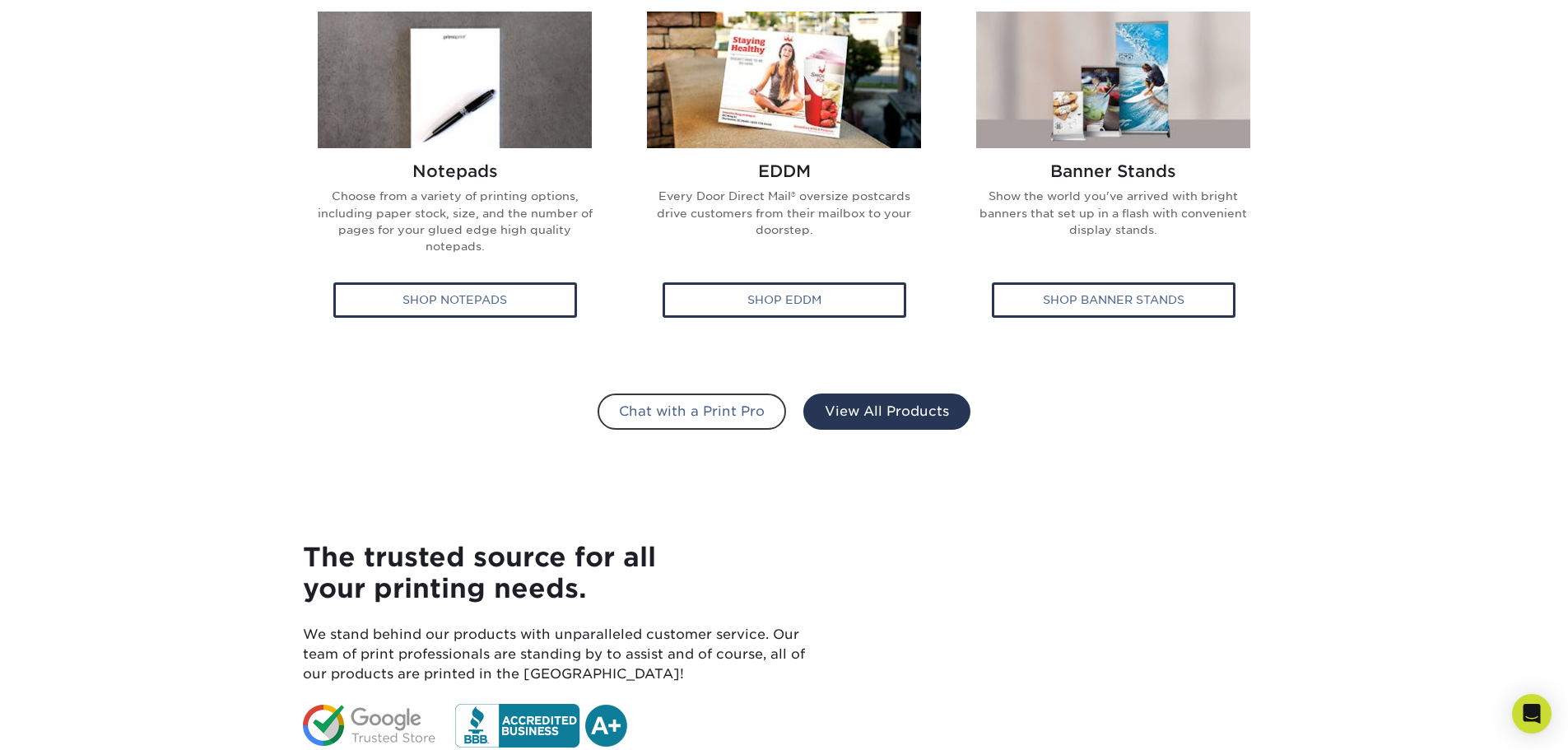
click at [898, 413] on link "View All Products" at bounding box center [887, 411] width 167 height 36
